Goal: Task Accomplishment & Management: Manage account settings

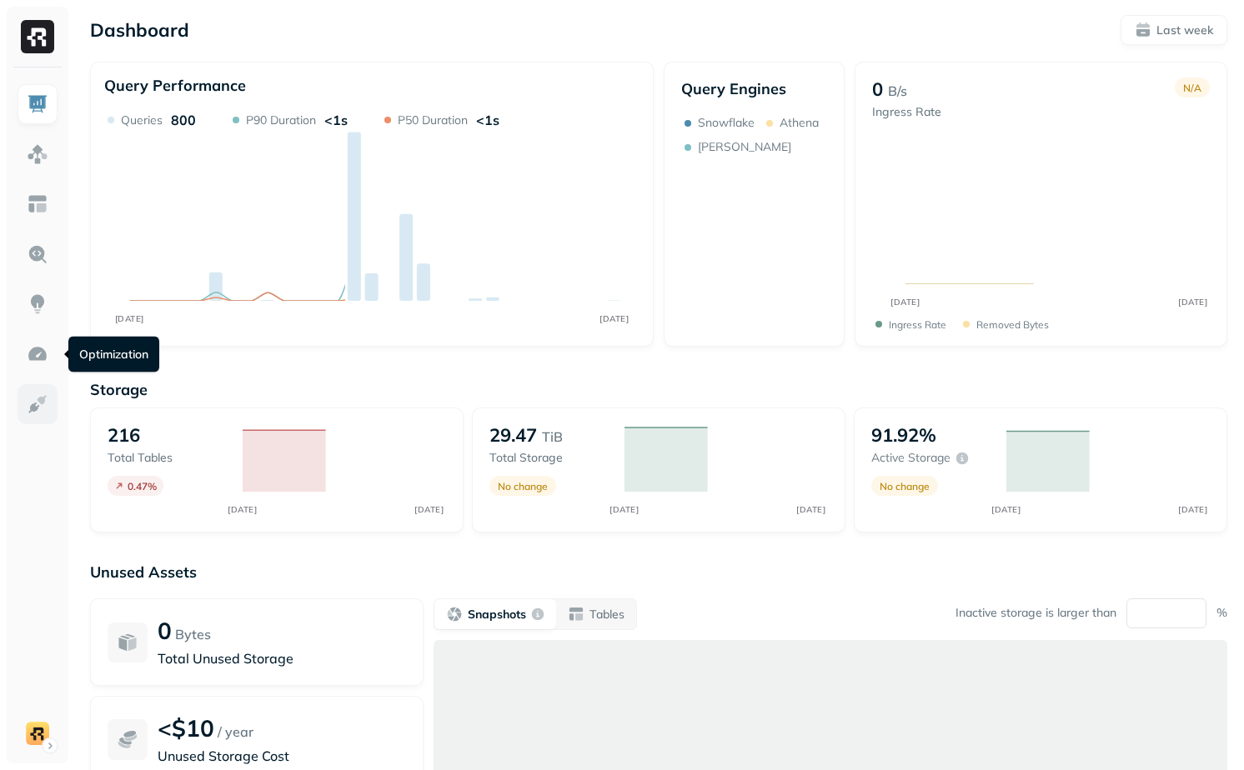
click at [33, 414] on img at bounding box center [38, 404] width 22 height 22
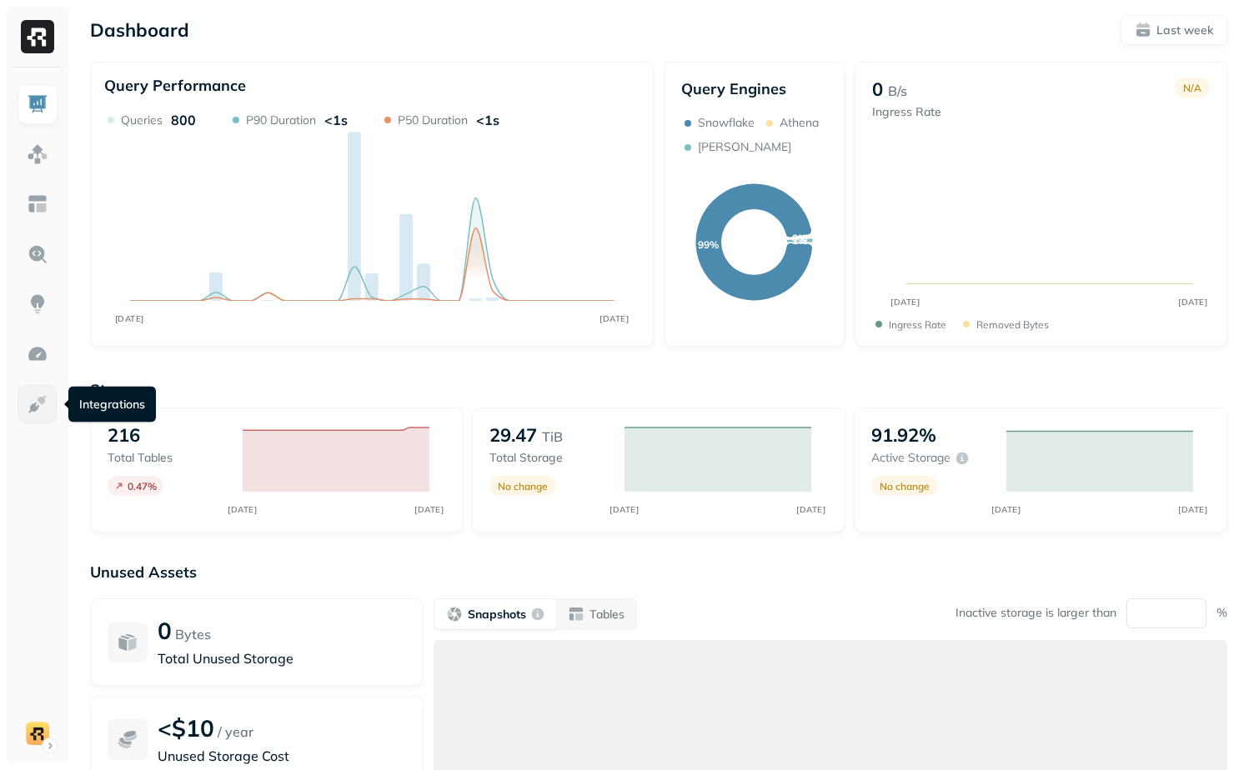
click at [48, 405] on img at bounding box center [38, 404] width 22 height 22
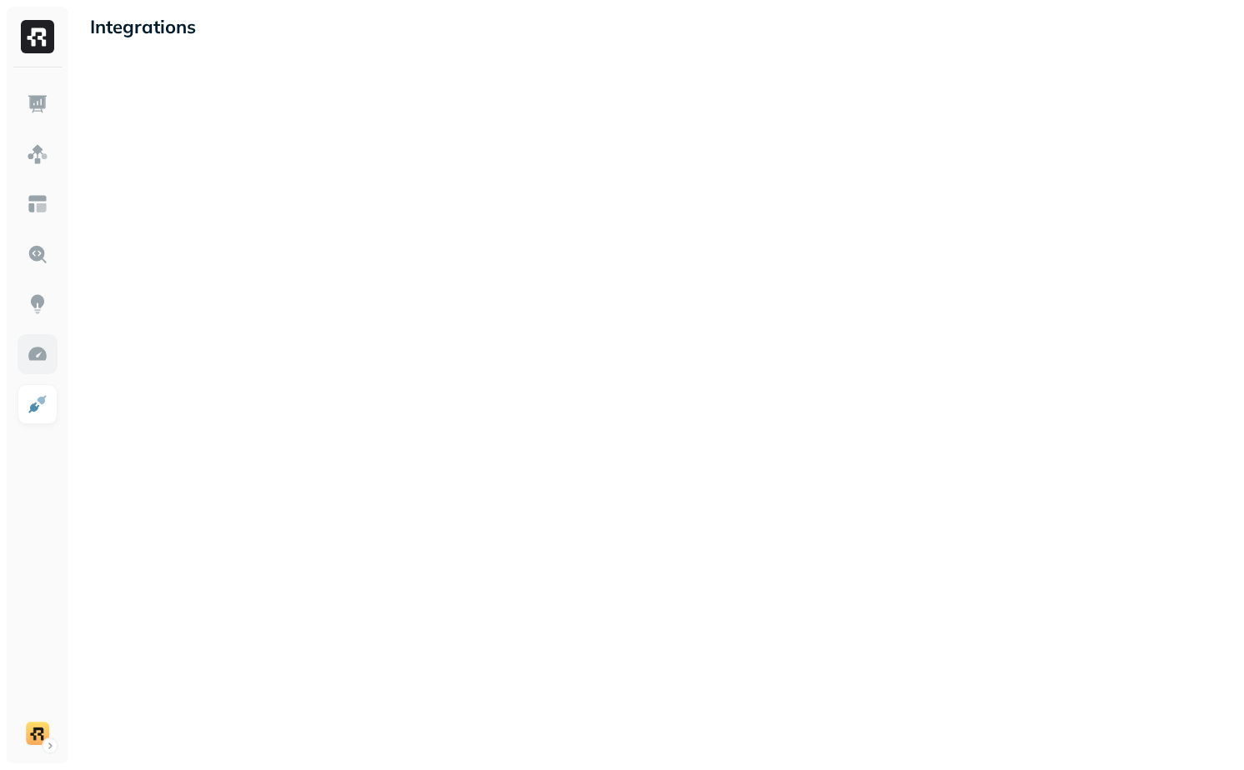
click at [38, 356] on img at bounding box center [38, 354] width 22 height 22
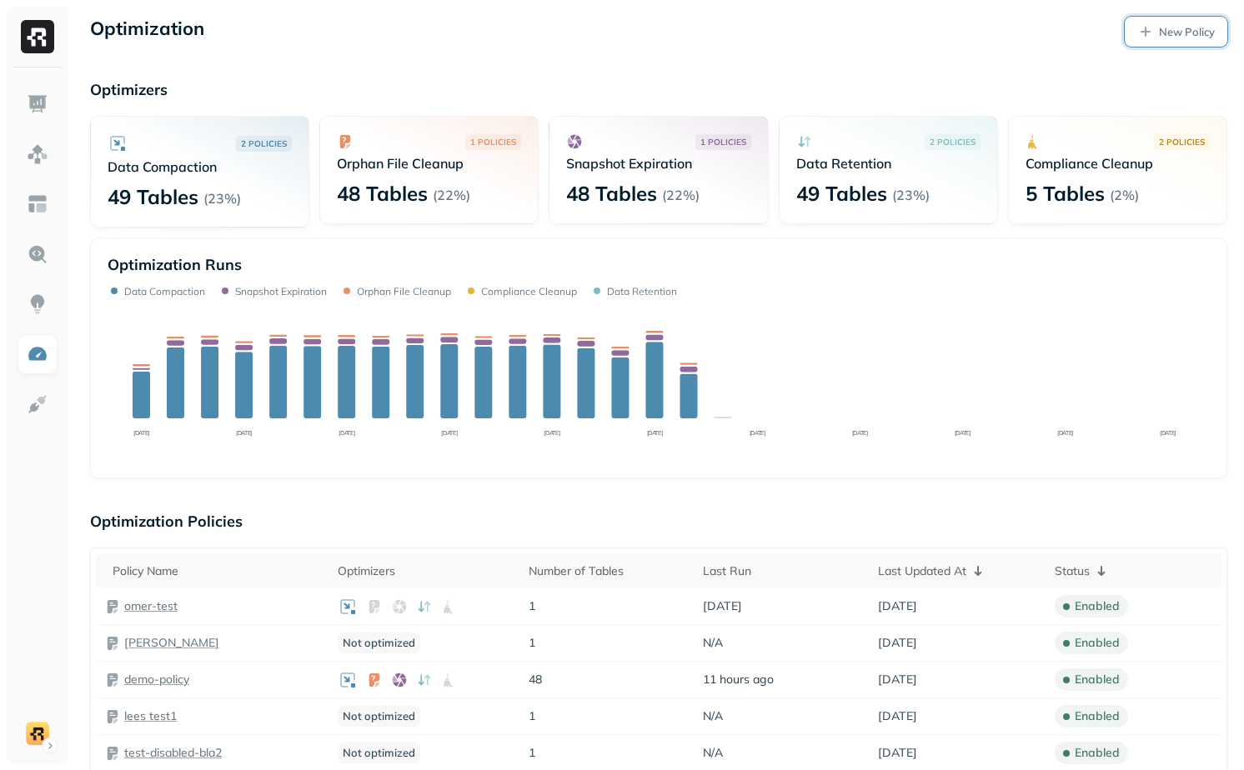
click at [1176, 39] on link "New Policy" at bounding box center [1176, 32] width 103 height 30
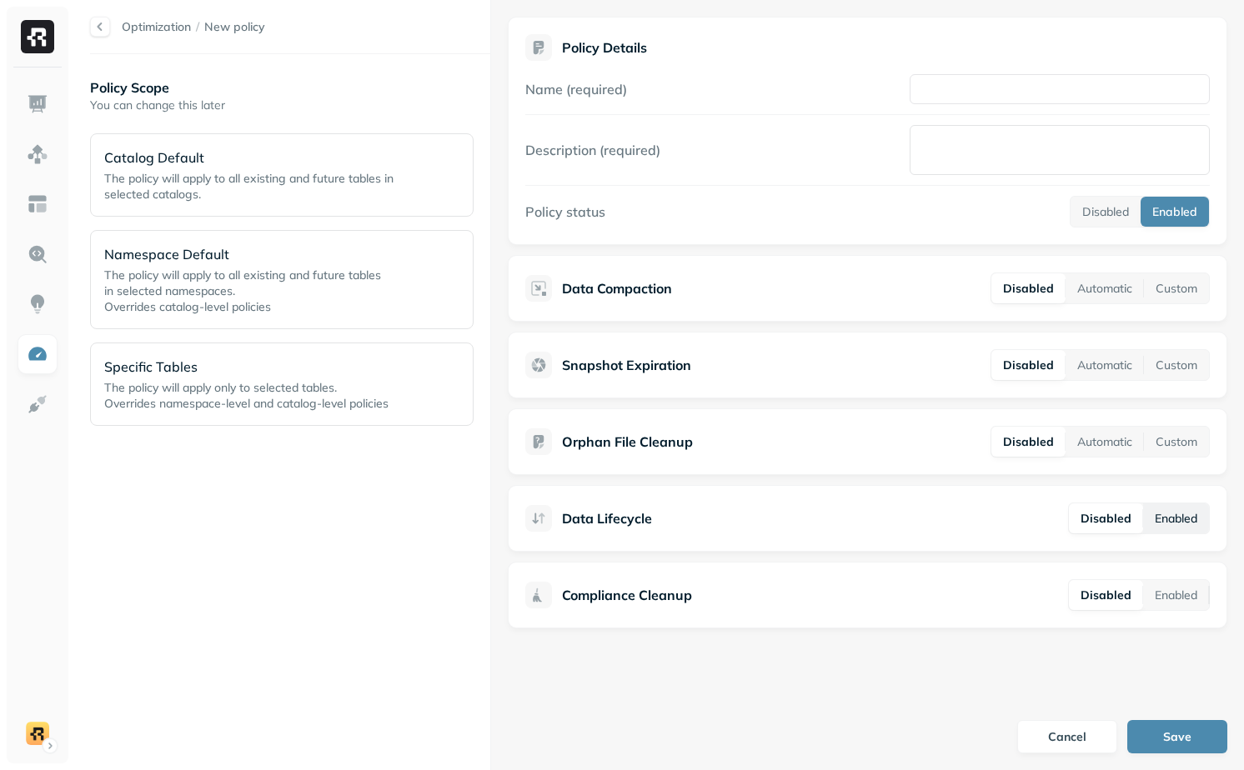
click at [1185, 507] on button "Enabled" at bounding box center [1176, 519] width 66 height 30
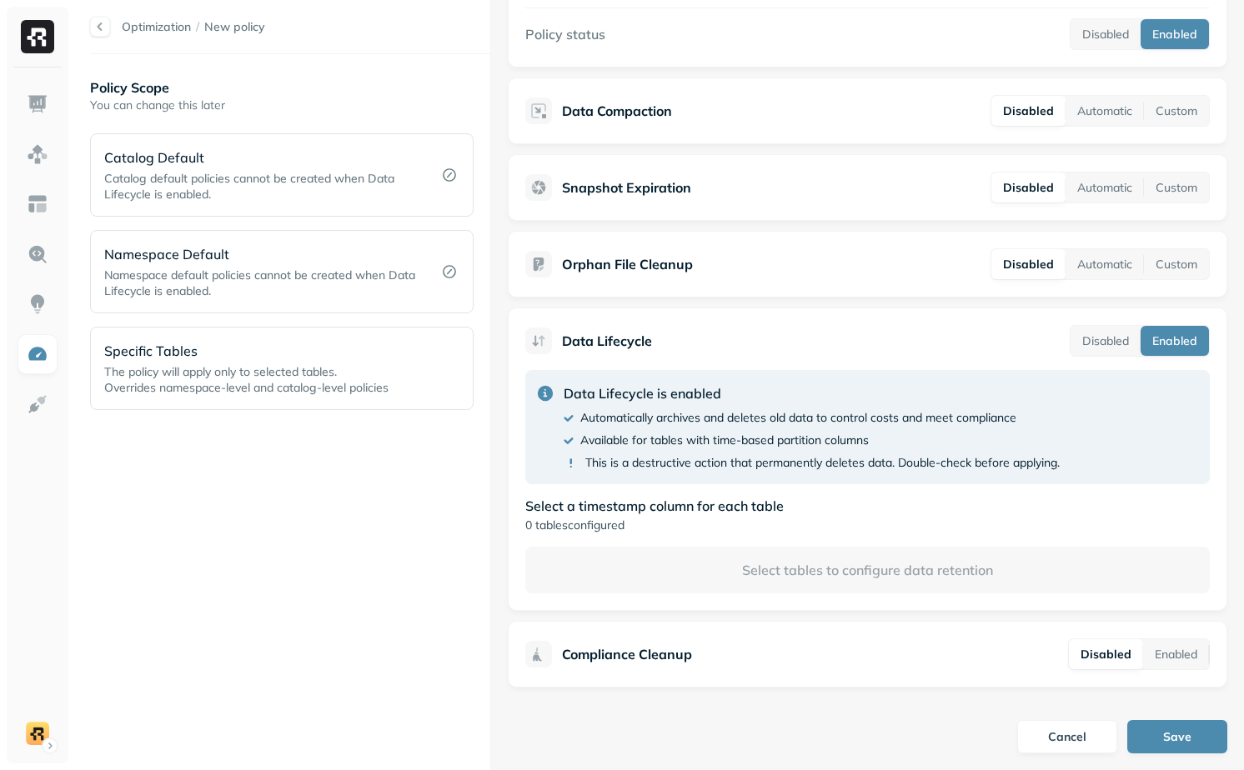
scroll to position [179, 0]
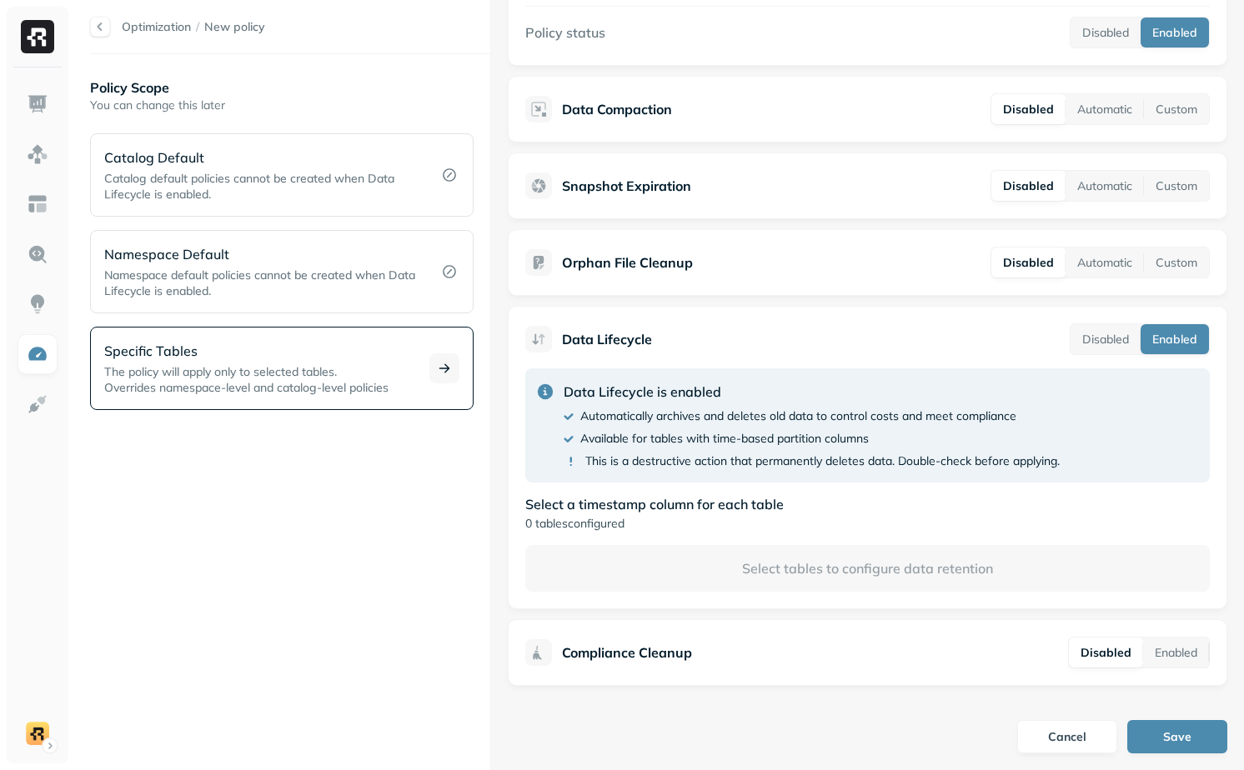
click at [288, 384] on span "Overrides namespace-level and catalog-level policies" at bounding box center [246, 387] width 284 height 15
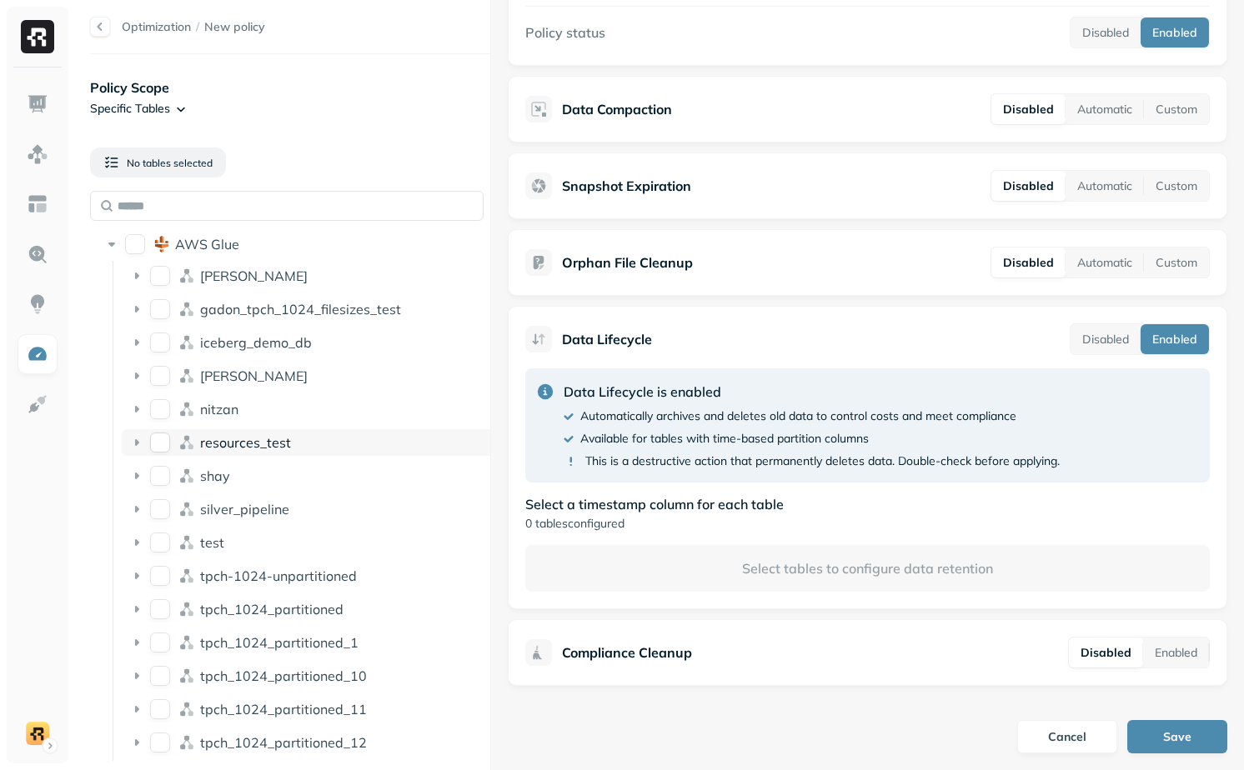
click at [140, 443] on icon at bounding box center [136, 442] width 17 height 17
click at [168, 509] on button "shay" at bounding box center [160, 509] width 20 height 20
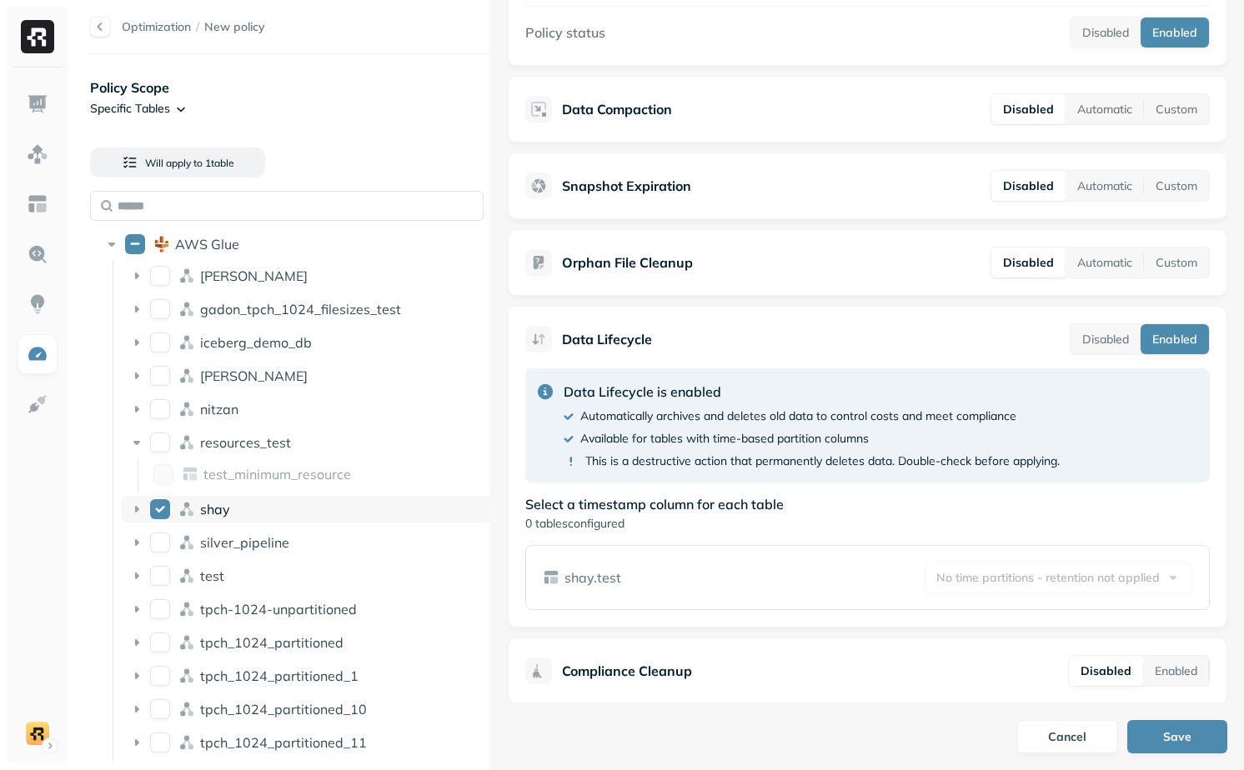
click at [166, 511] on button "shay" at bounding box center [160, 509] width 20 height 20
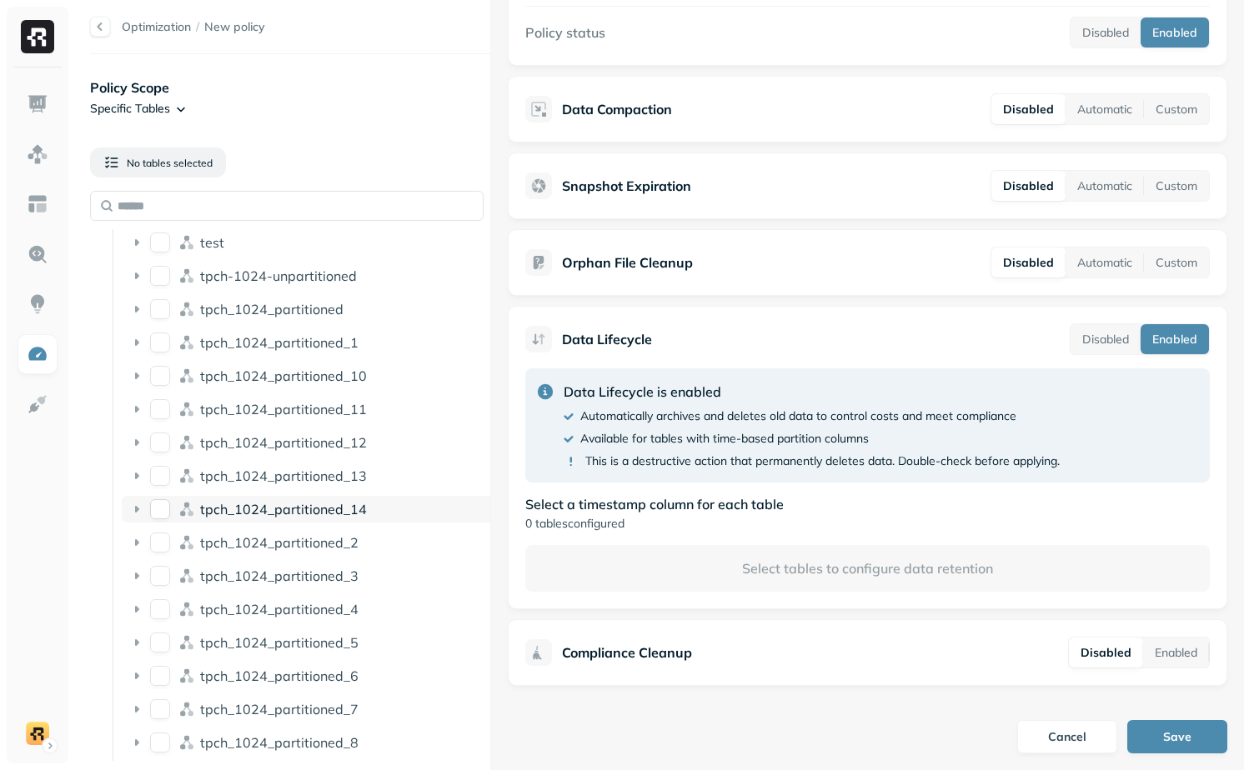
scroll to position [339, 0]
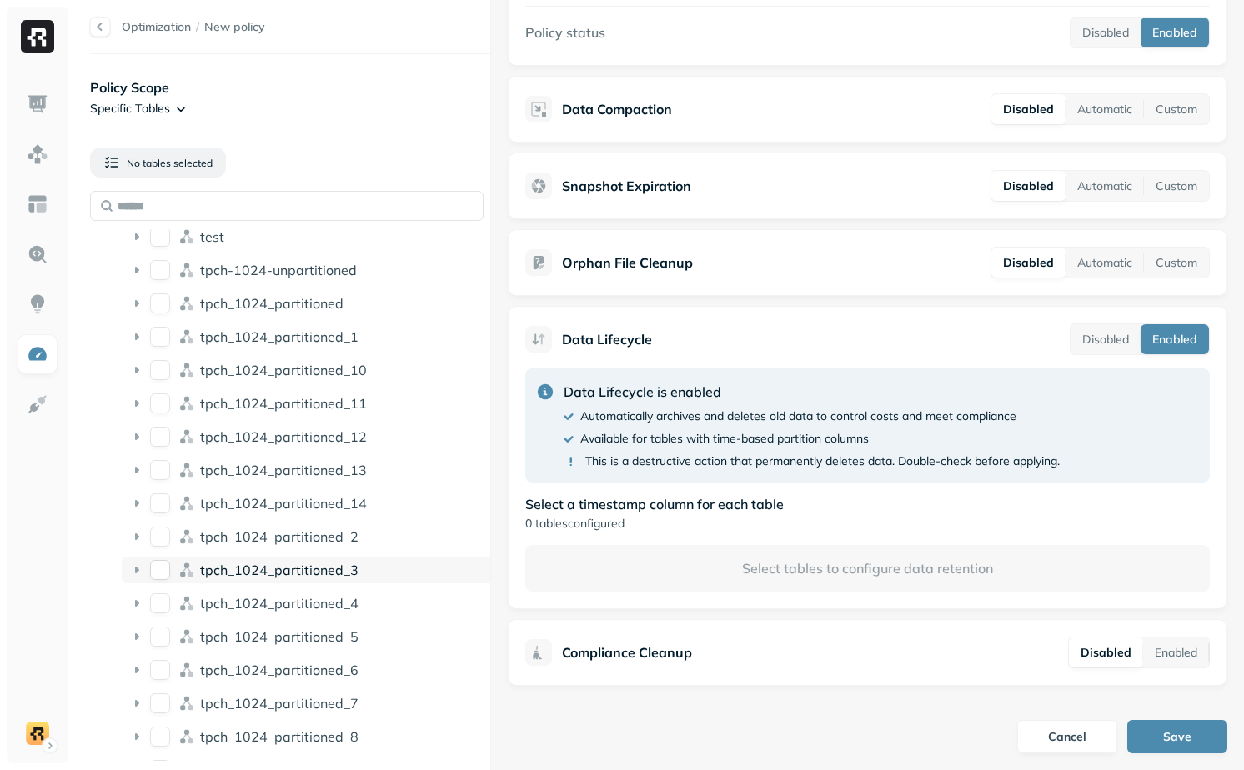
click at [151, 571] on button "tpch_1024_partitioned_3" at bounding box center [160, 570] width 20 height 20
click at [165, 574] on button "tpch_1024_partitioned_3" at bounding box center [160, 570] width 20 height 20
click at [163, 636] on button "tpch_1024_partitioned_6" at bounding box center [160, 636] width 20 height 20
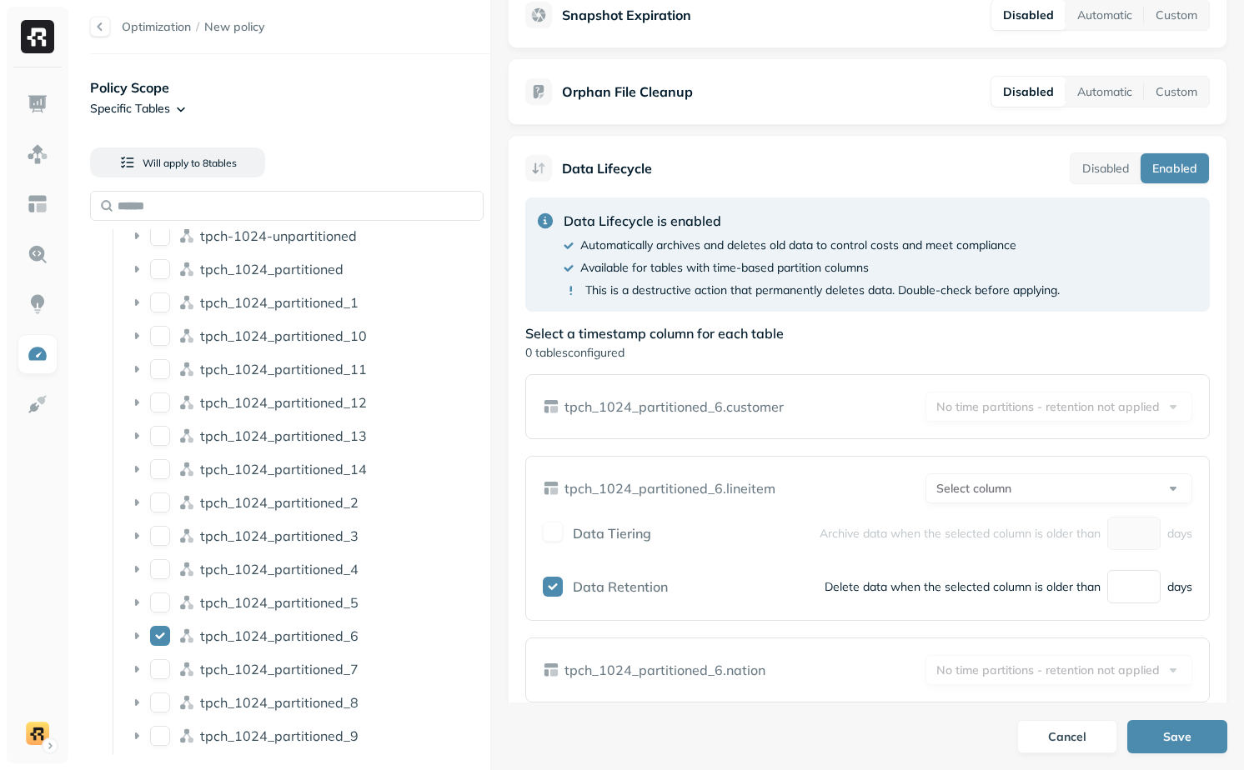
scroll to position [355, 0]
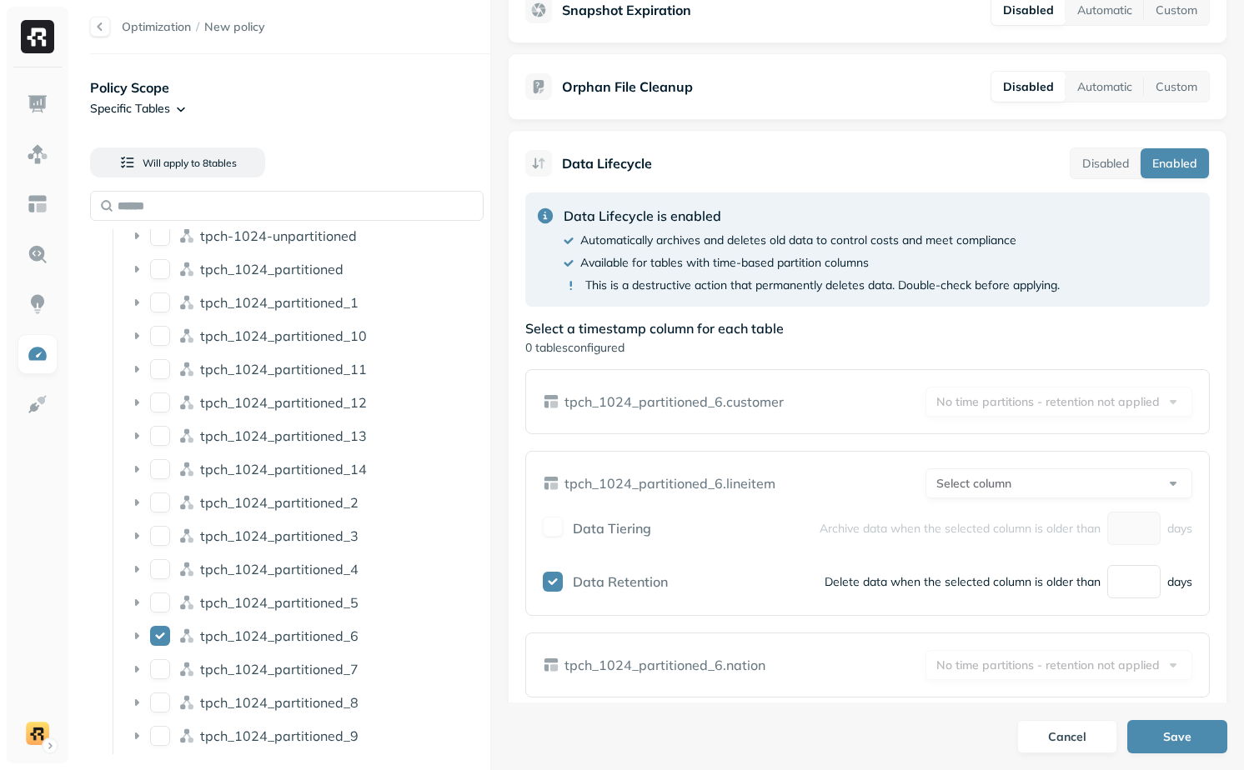
click at [621, 581] on label "Data Retention" at bounding box center [620, 582] width 95 height 17
click at [1033, 489] on html "Optimization / New policy Policy Scope Specific Tables Will apply to 8 table s …" at bounding box center [622, 385] width 1244 height 770
select select "**********"
click at [554, 589] on button "button" at bounding box center [553, 582] width 20 height 20
click at [554, 587] on button "button" at bounding box center [553, 582] width 20 height 20
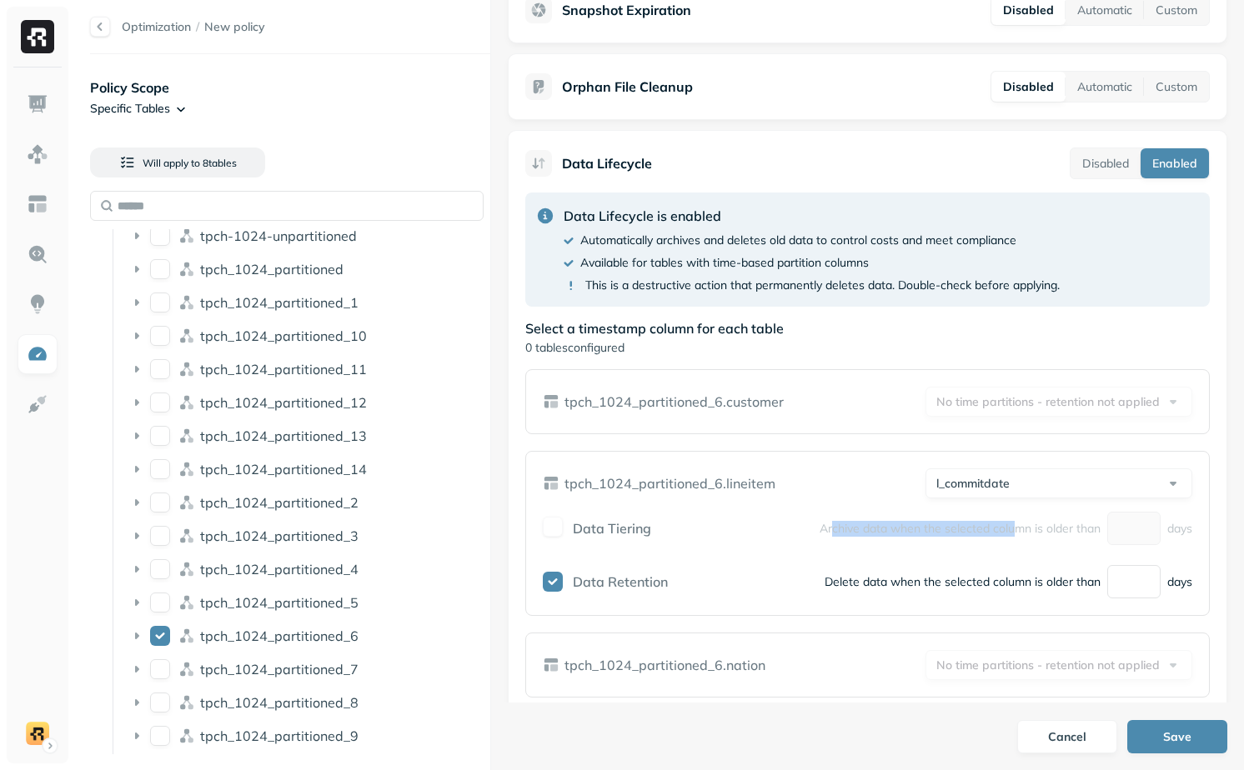
drag, startPoint x: 832, startPoint y: 530, endPoint x: 1014, endPoint y: 534, distance: 181.8
click at [1014, 534] on p "Archive data when the selected column is older than" at bounding box center [959, 529] width 281 height 16
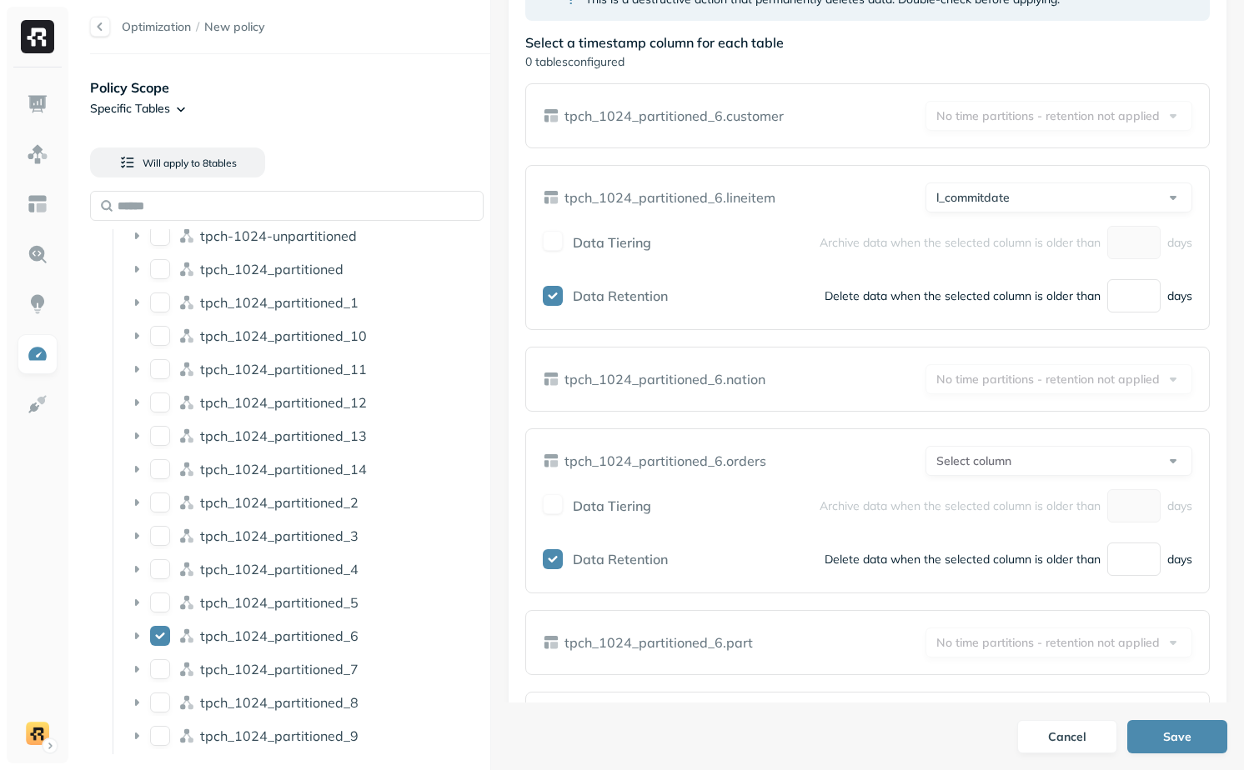
scroll to position [638, 0]
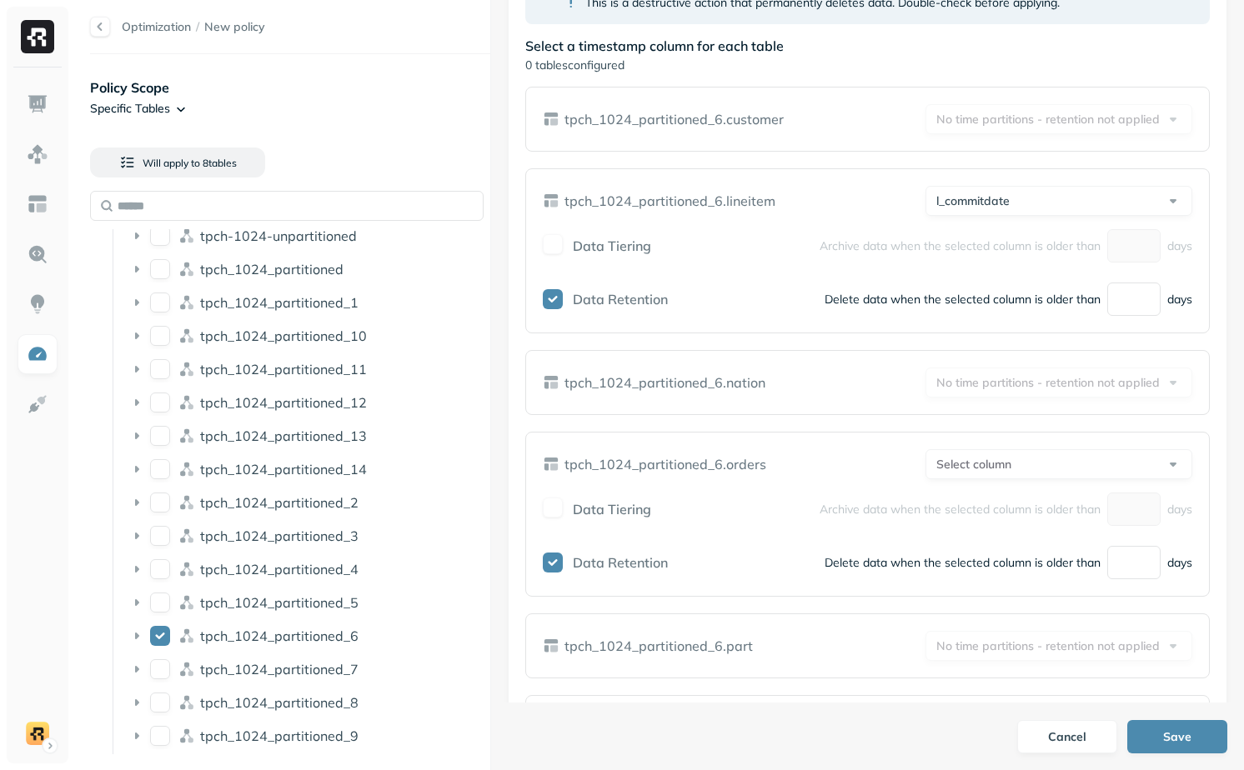
click at [549, 550] on div "Data Retention Delete data when the selected column is older than days" at bounding box center [867, 562] width 649 height 33
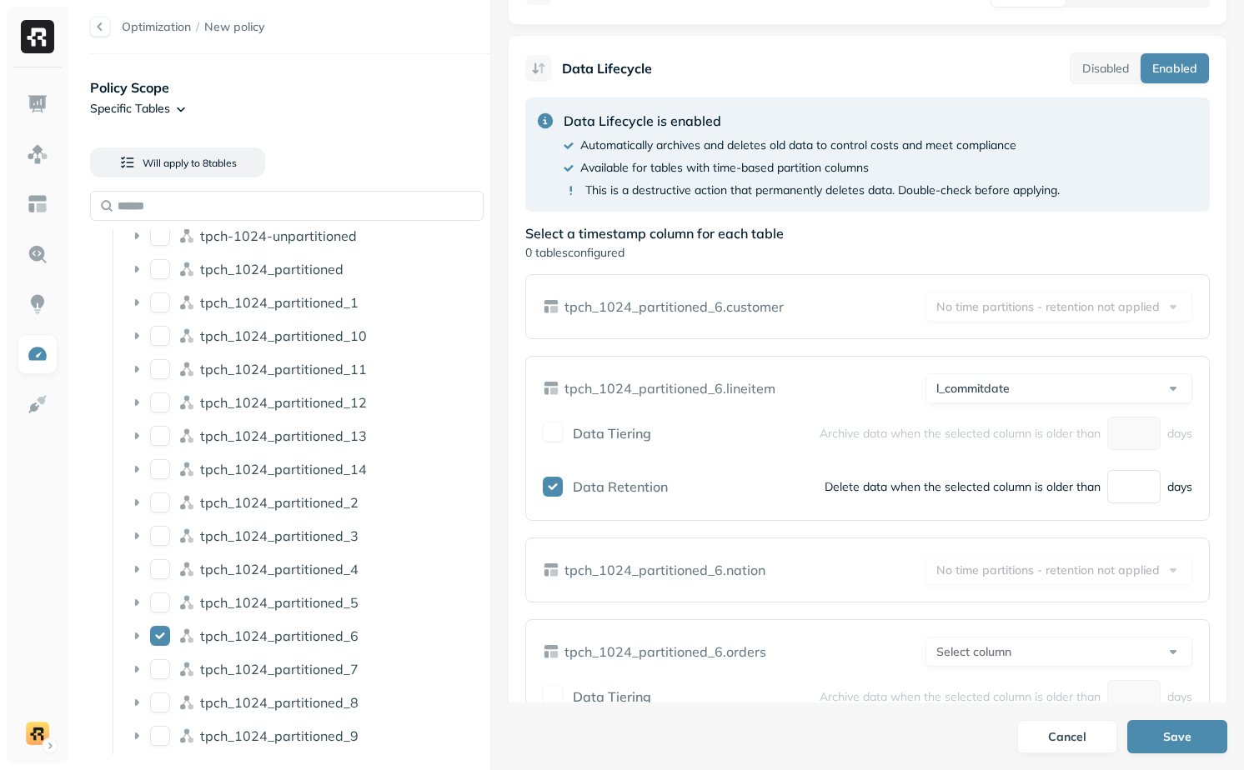
scroll to position [449, 0]
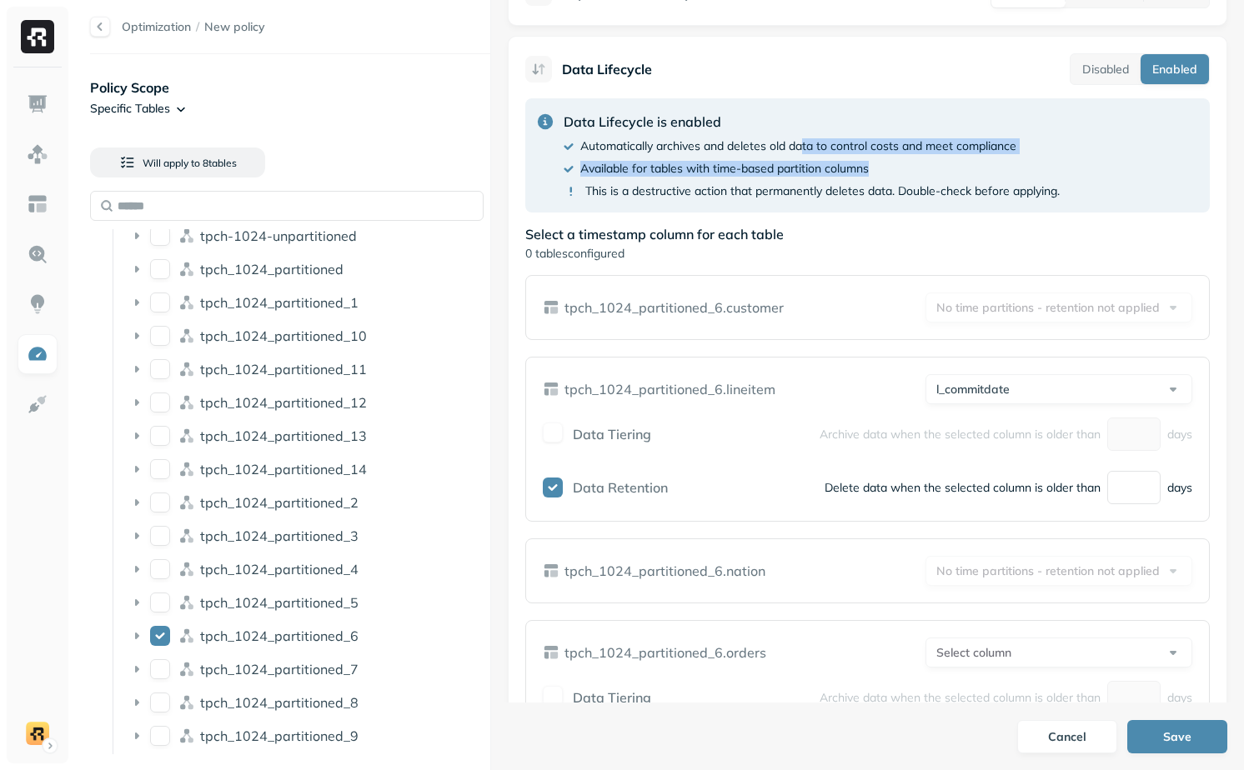
drag, startPoint x: 804, startPoint y: 145, endPoint x: 917, endPoint y: 171, distance: 116.3
click at [918, 171] on div "Data Lifecycle is enabled Automatically archives and deletes old data to contro…" at bounding box center [812, 156] width 496 height 88
click at [917, 171] on div "Available for tables with time-based partition columns" at bounding box center [812, 169] width 496 height 16
click at [585, 169] on p "Available for tables with time-based partition columns" at bounding box center [724, 169] width 288 height 16
drag, startPoint x: 585, startPoint y: 169, endPoint x: 827, endPoint y: 193, distance: 243.0
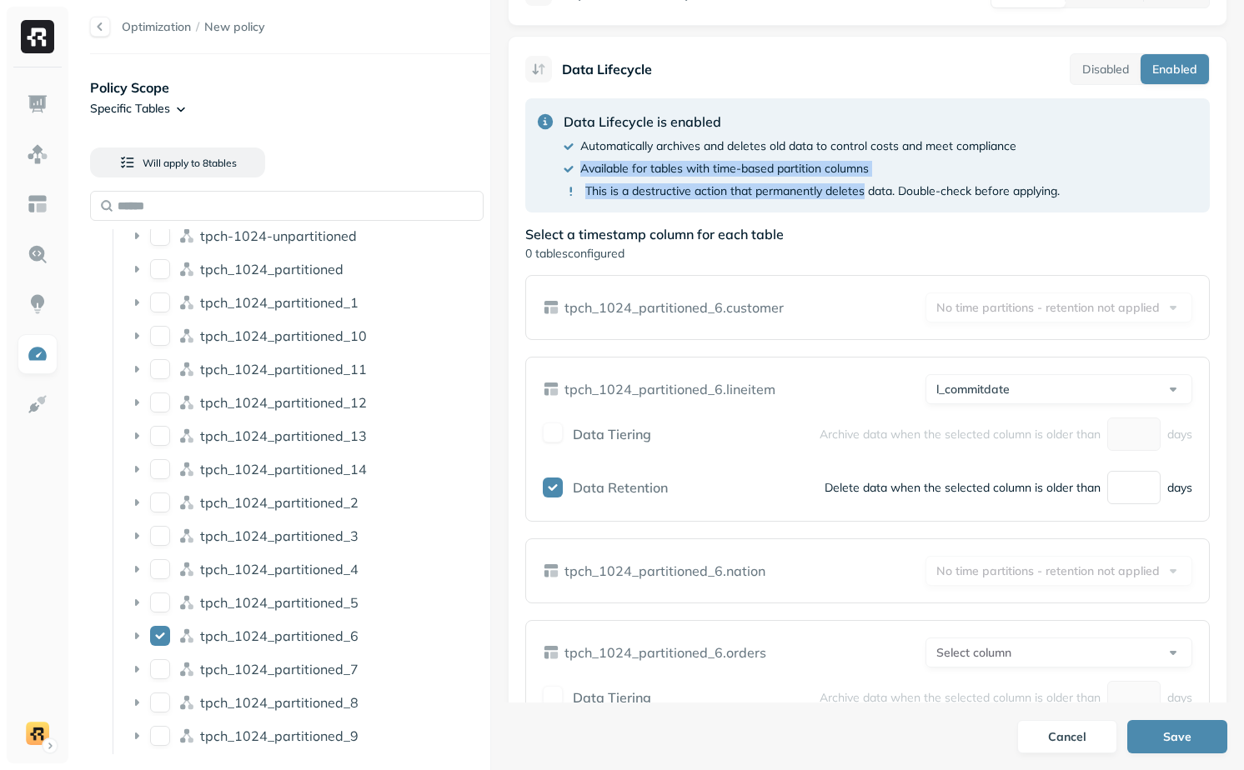
click at [828, 193] on div "Data Lifecycle is enabled Automatically archives and deletes old data to contro…" at bounding box center [812, 156] width 496 height 88
click at [827, 193] on p "This is a destructive action that permanently deletes data. Double-check before…" at bounding box center [822, 191] width 474 height 16
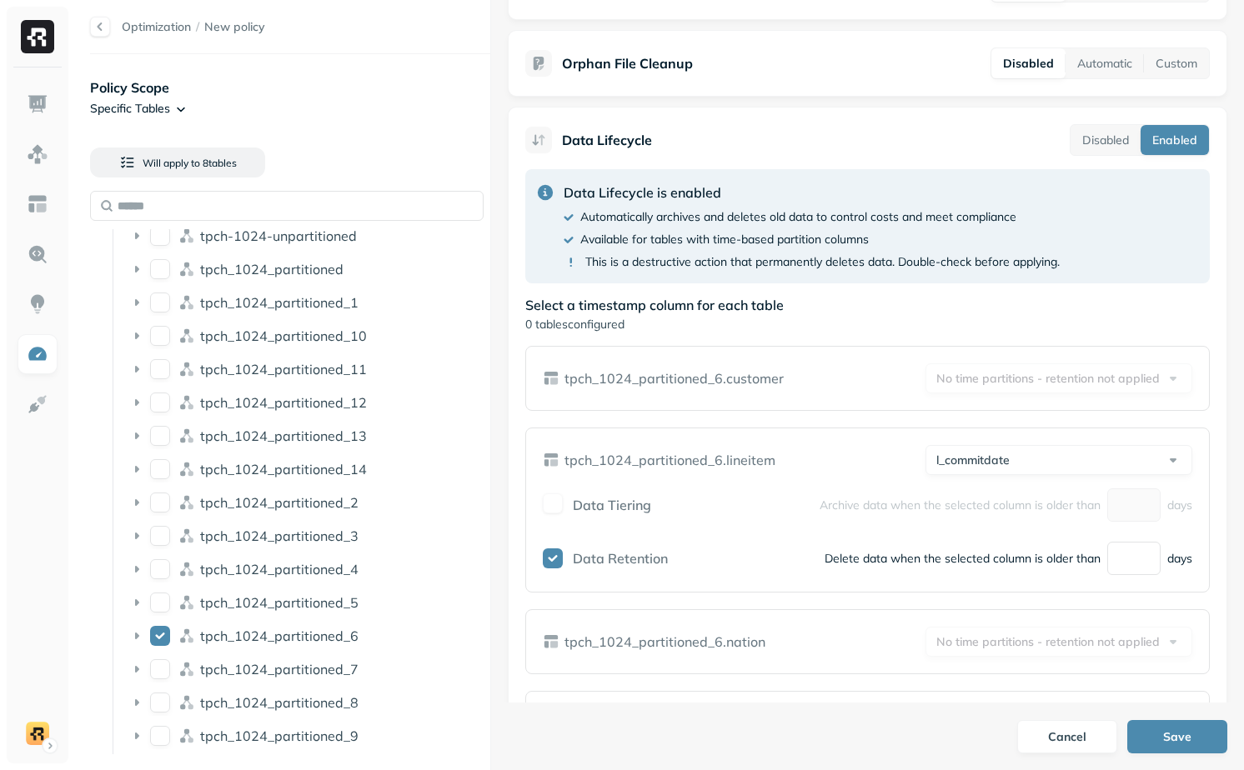
scroll to position [387, 0]
